Goal: Find specific page/section: Find specific page/section

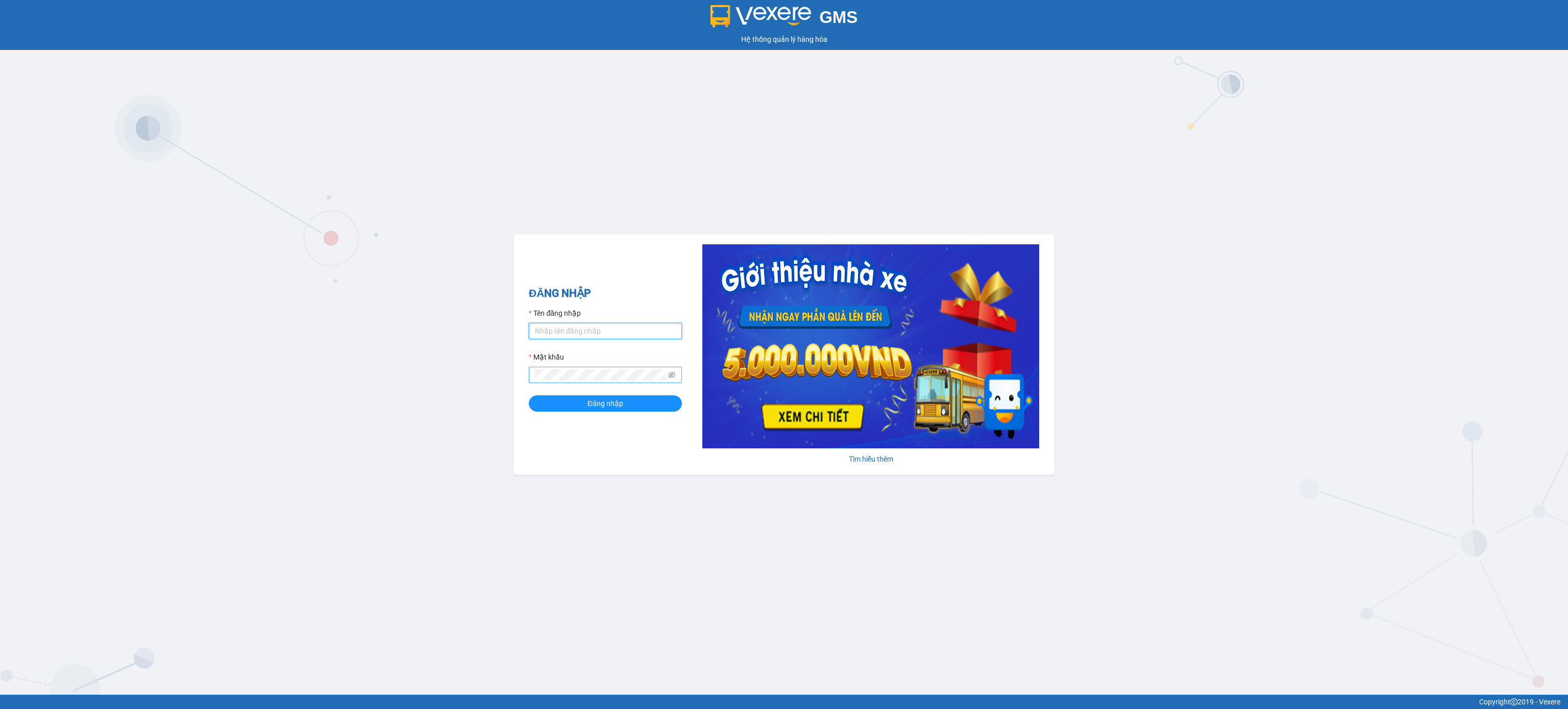
type input "ketoan1.namhailimo"
click at [598, 398] on button "Đăng nhập" at bounding box center [605, 404] width 153 height 16
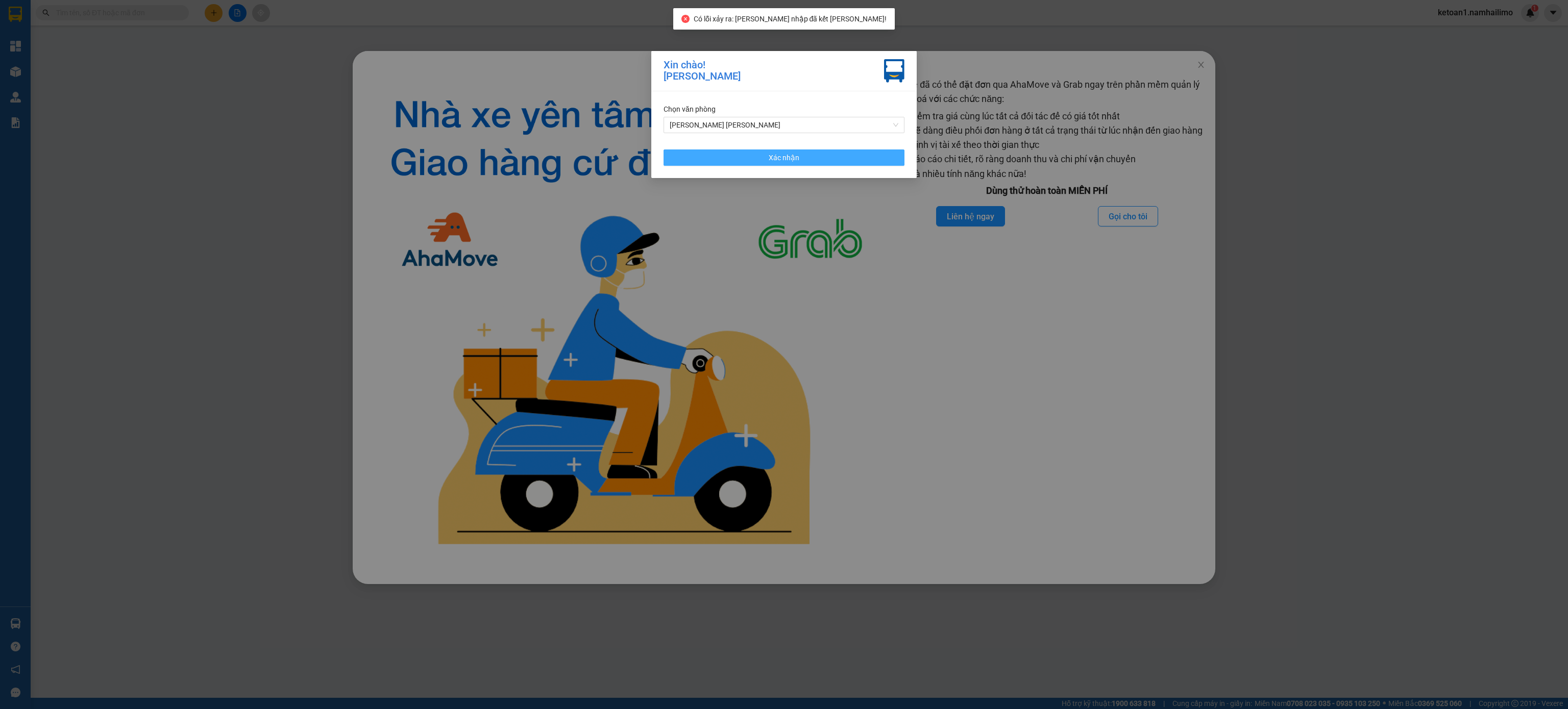
click at [821, 155] on button "Xác nhận" at bounding box center [784, 157] width 241 height 16
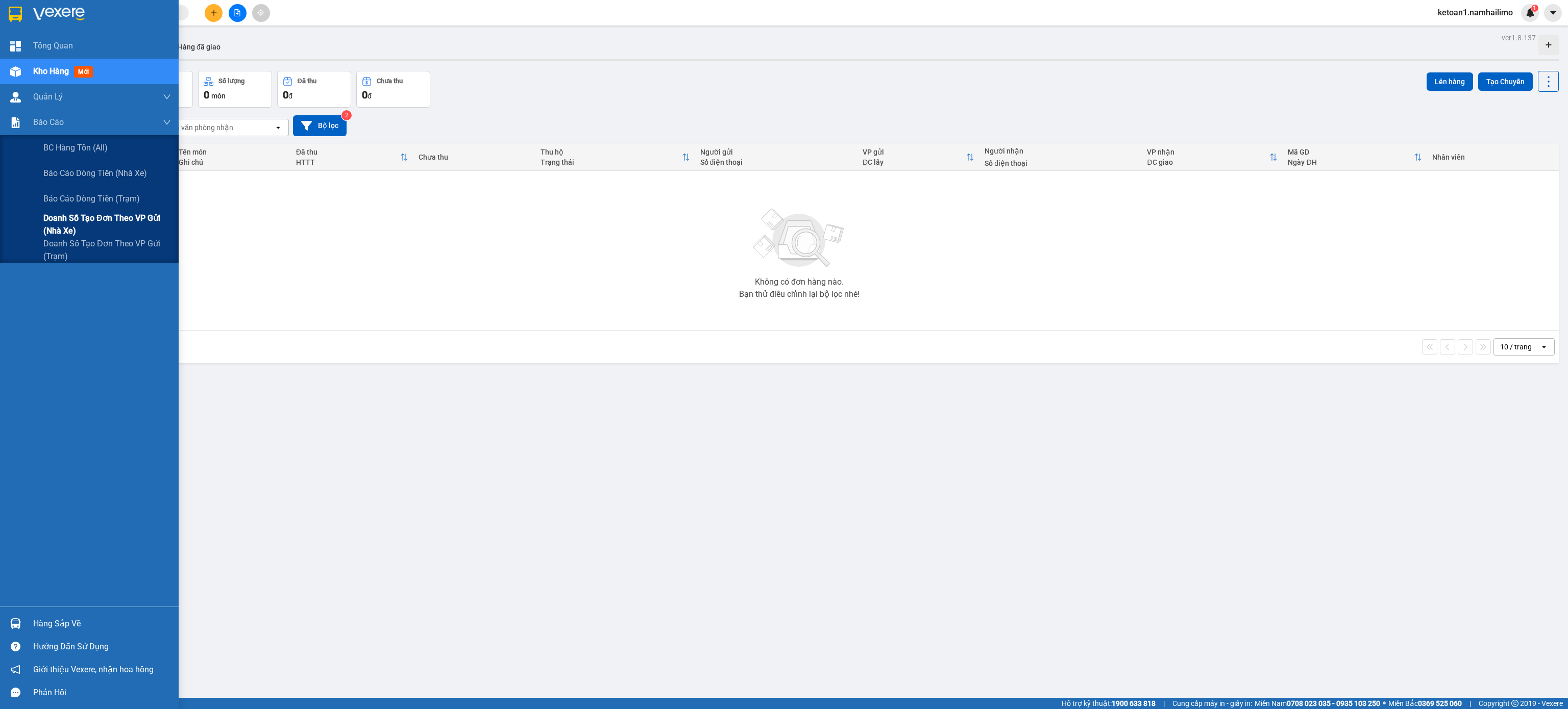
click at [103, 220] on span "Doanh số tạo đơn theo VP gửi (nhà xe)" at bounding box center [107, 224] width 127 height 26
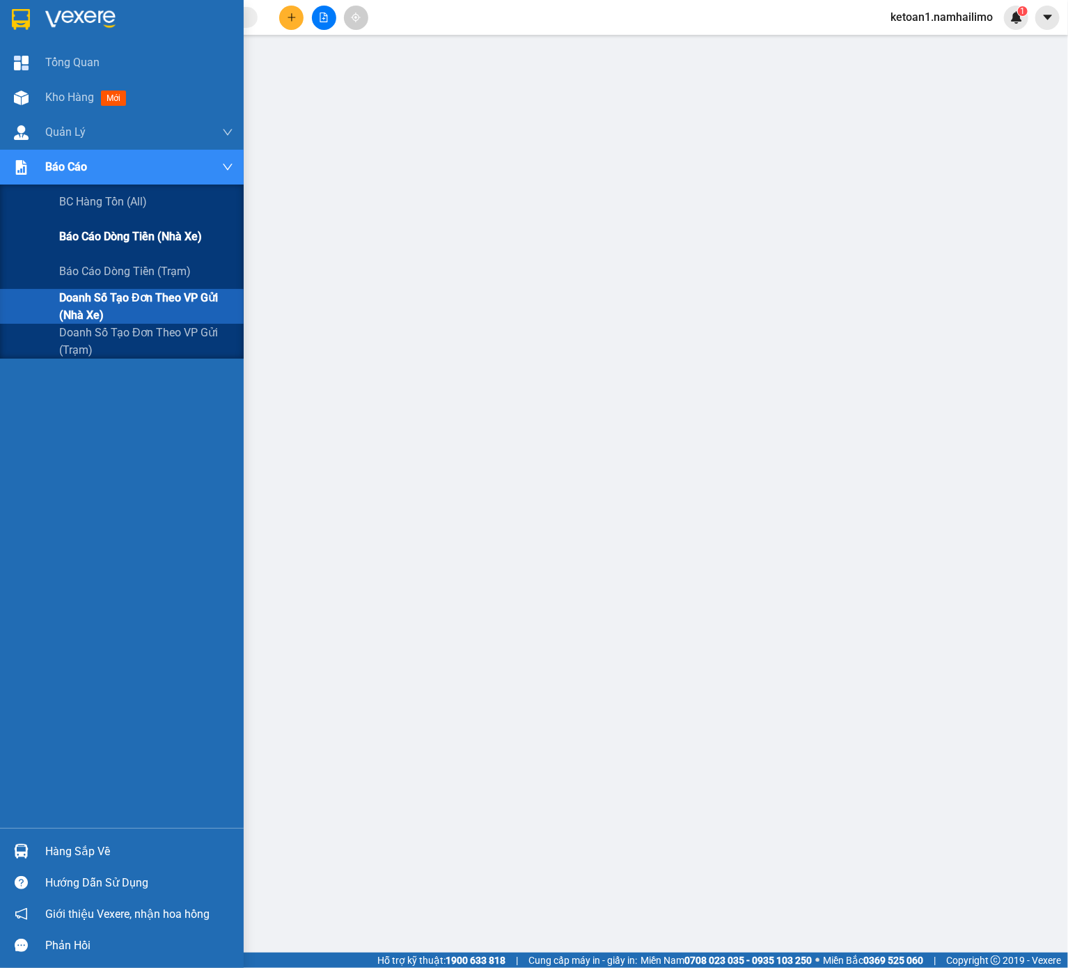
click at [114, 229] on span "Báo cáo dòng tiền (nhà xe)" at bounding box center [130, 236] width 143 height 17
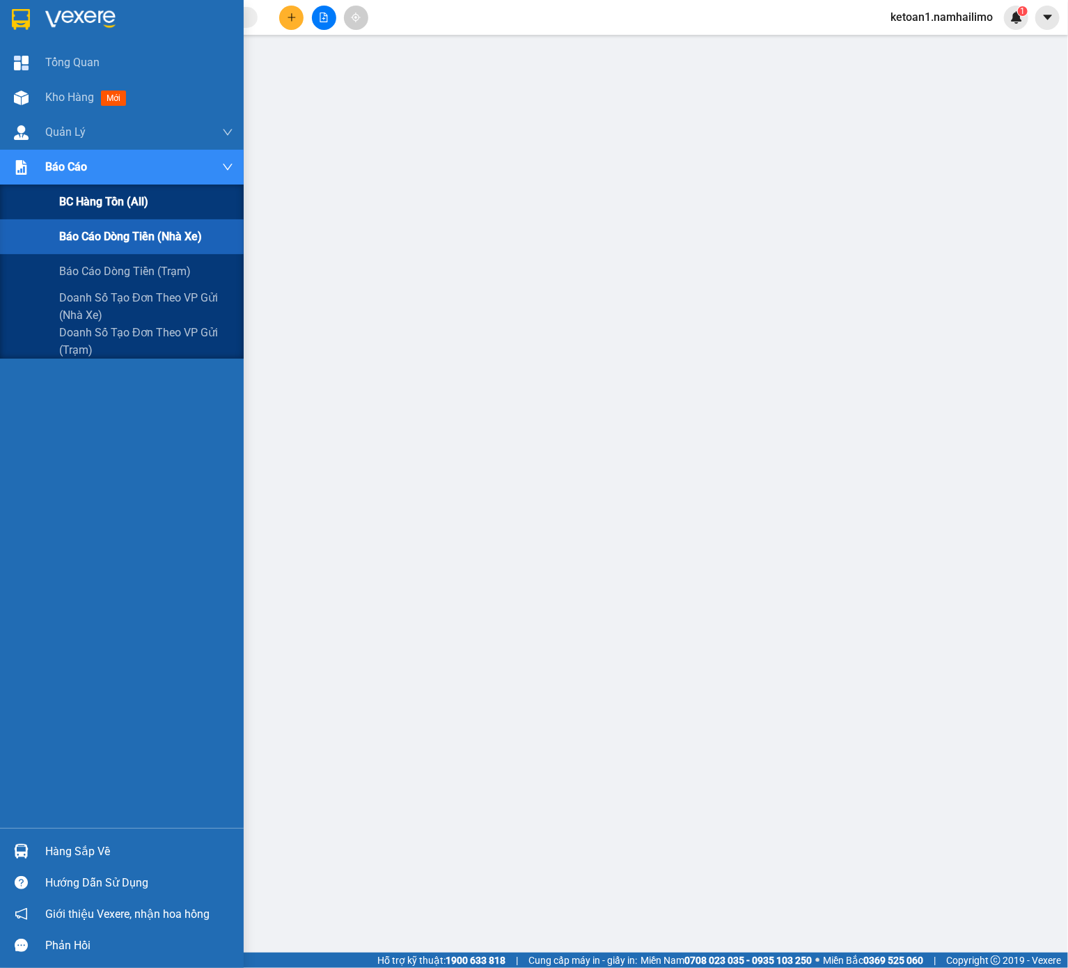
click at [84, 202] on span "BC hàng tồn (all)" at bounding box center [103, 201] width 89 height 17
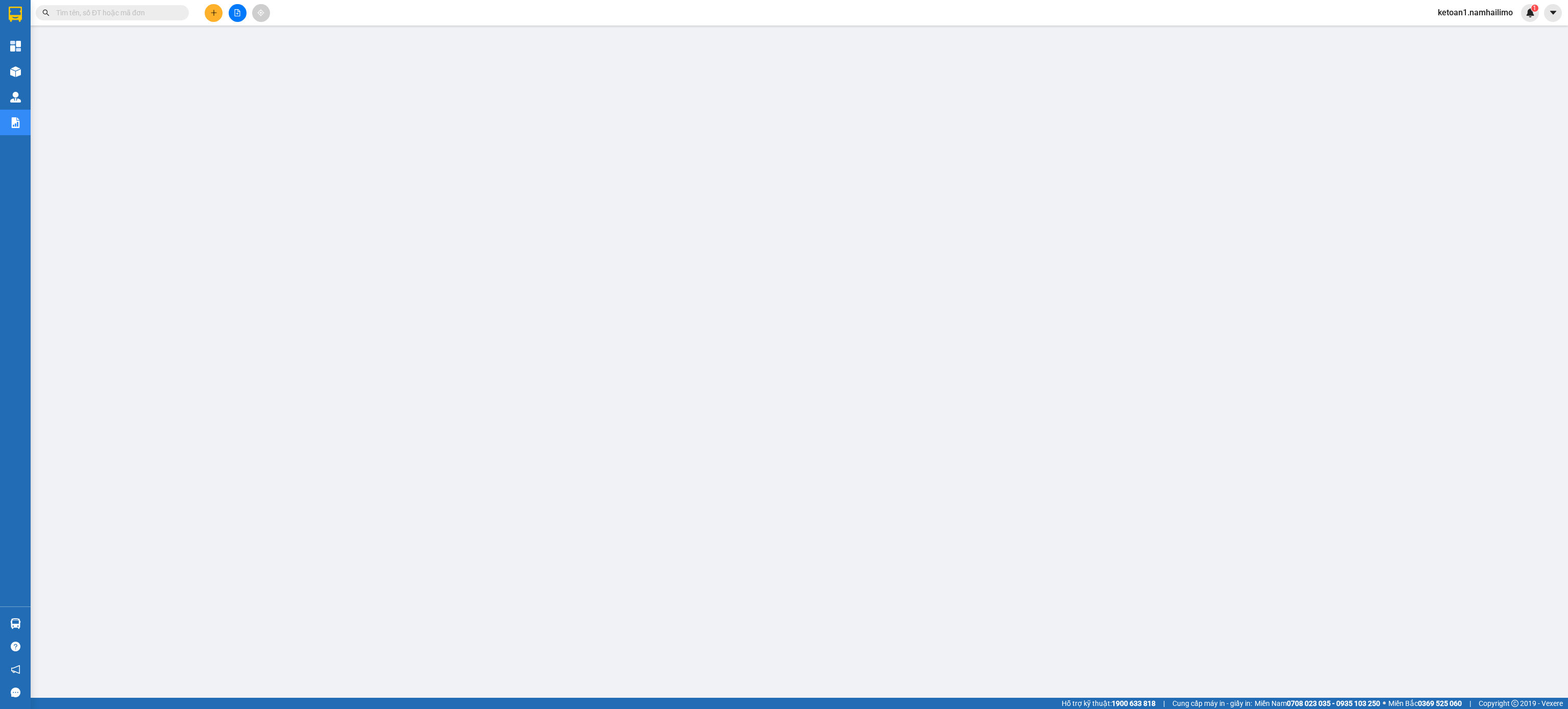
click at [615, 527] on main at bounding box center [784, 349] width 1568 height 698
